Goal: Task Accomplishment & Management: Use online tool/utility

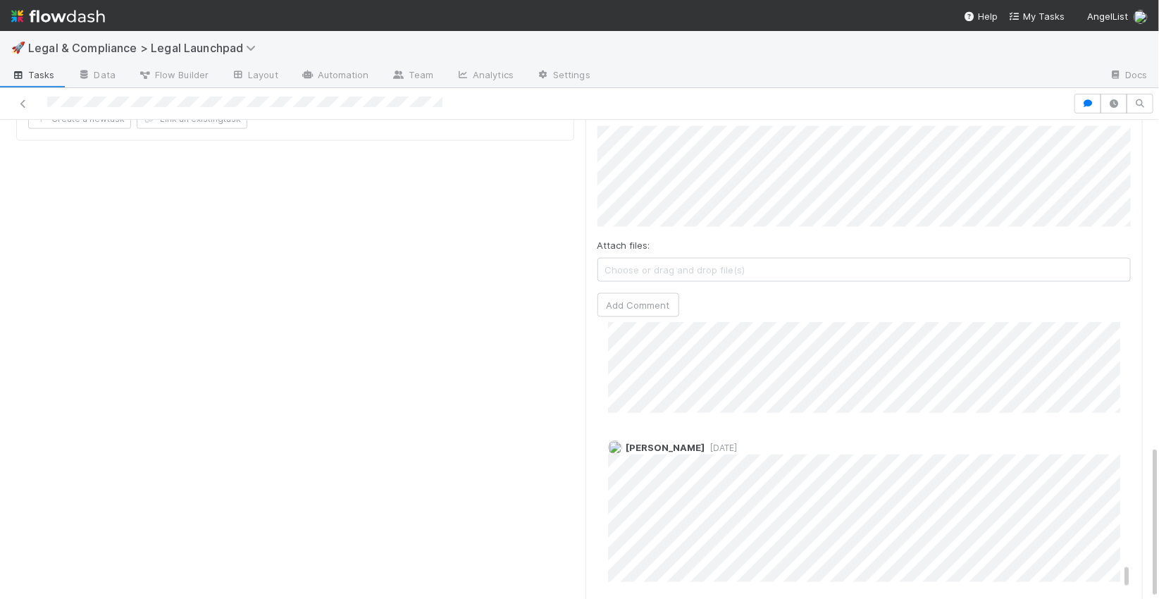
scroll to position [3096, 0]
